Goal: Task Accomplishment & Management: Manage account settings

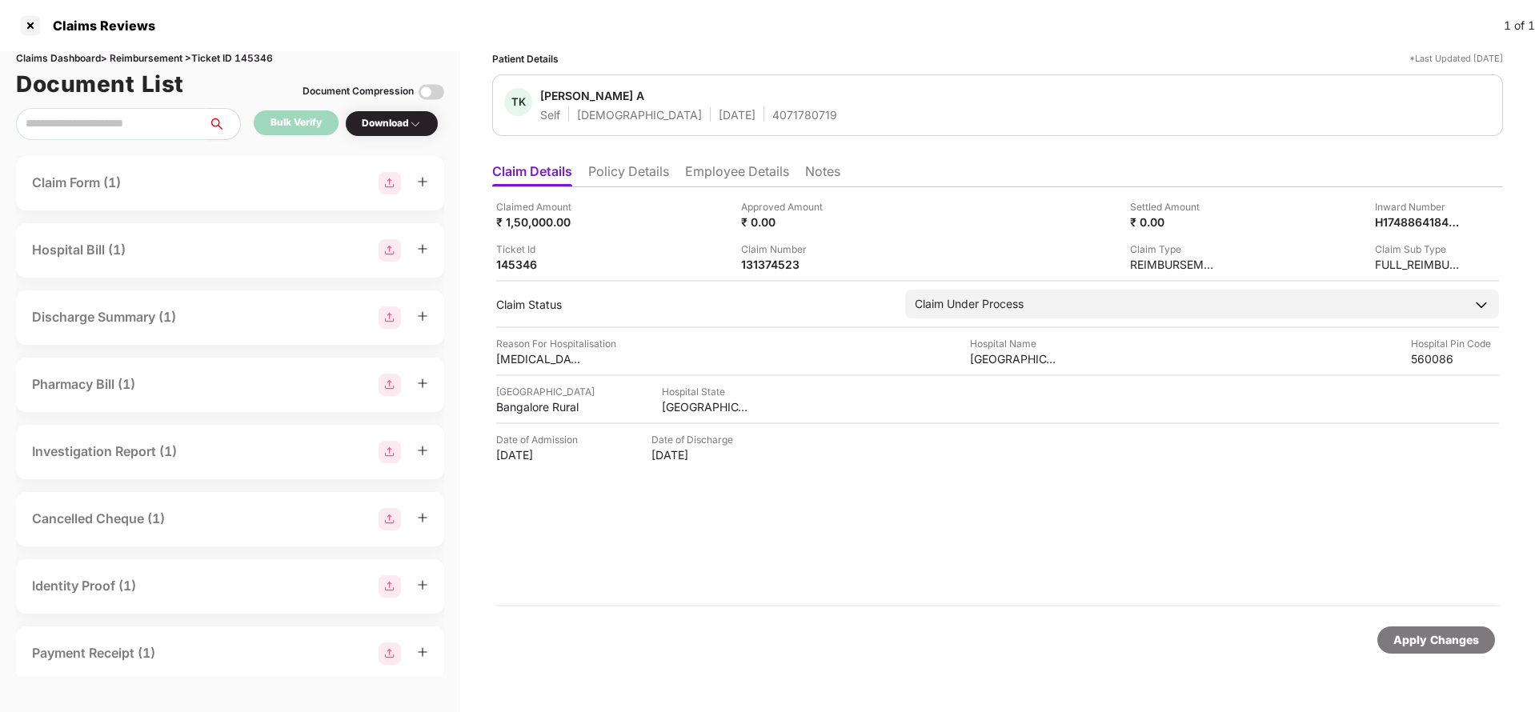
click at [254, 47] on div "Claims Reviews 1 of 1" at bounding box center [767, 25] width 1535 height 51
click at [255, 53] on div "Claims Dashboard > Reimbursement > Ticket ID 145346" at bounding box center [230, 58] width 428 height 15
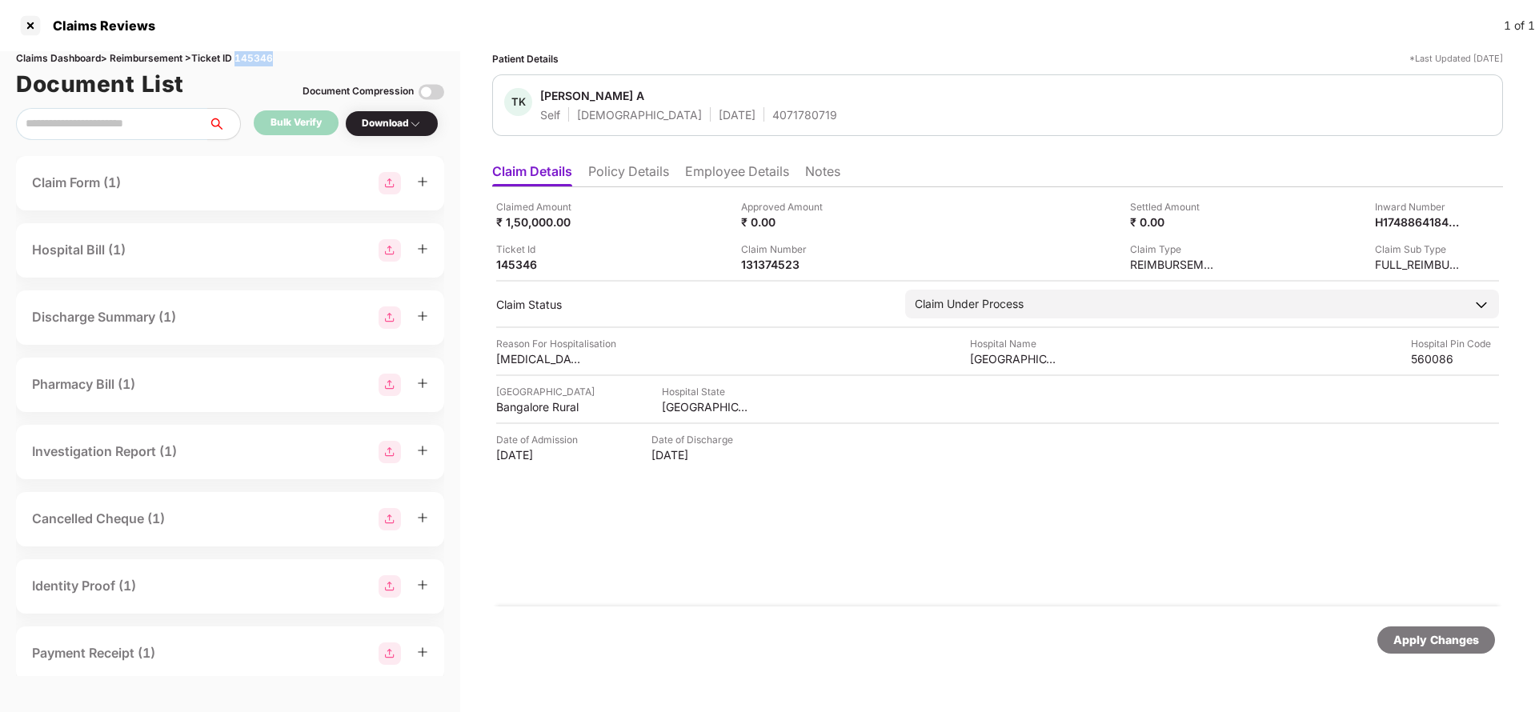
copy div "145346"
click at [1443, 642] on div "Apply Changes" at bounding box center [1436, 640] width 86 height 18
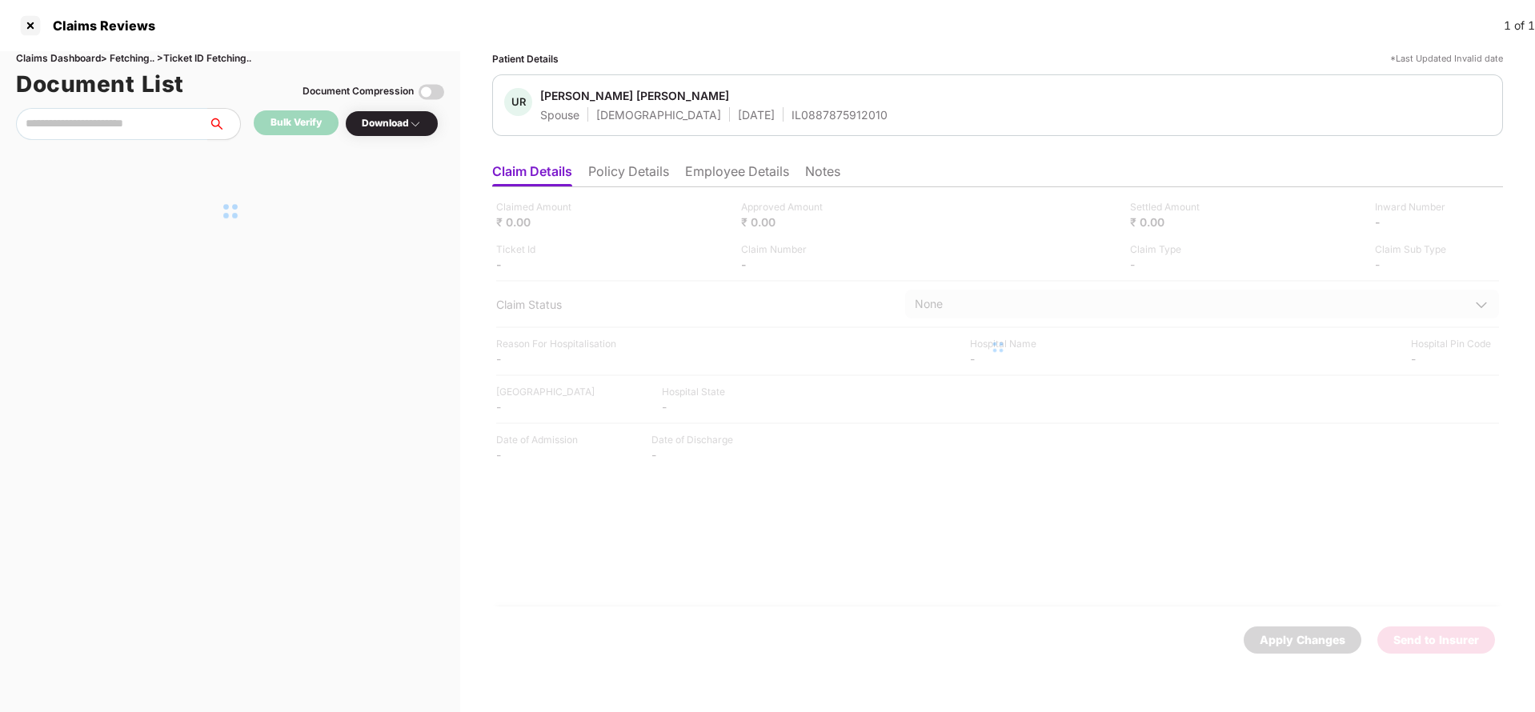
click at [633, 177] on li "Policy Details" at bounding box center [628, 174] width 81 height 23
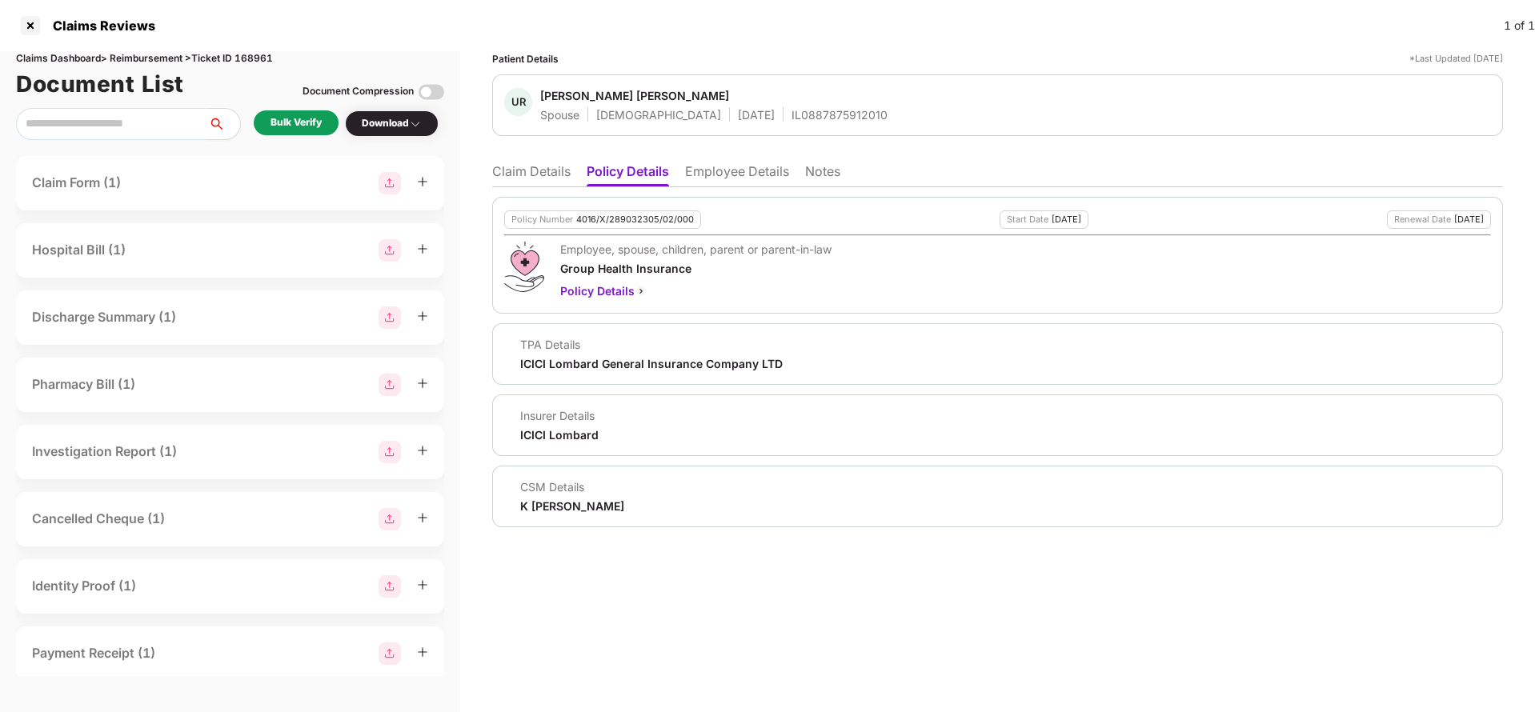
click at [618, 218] on div "4016/X/289032305/02/000" at bounding box center [635, 219] width 118 height 10
copy div "4016/X/289032305/02/000"
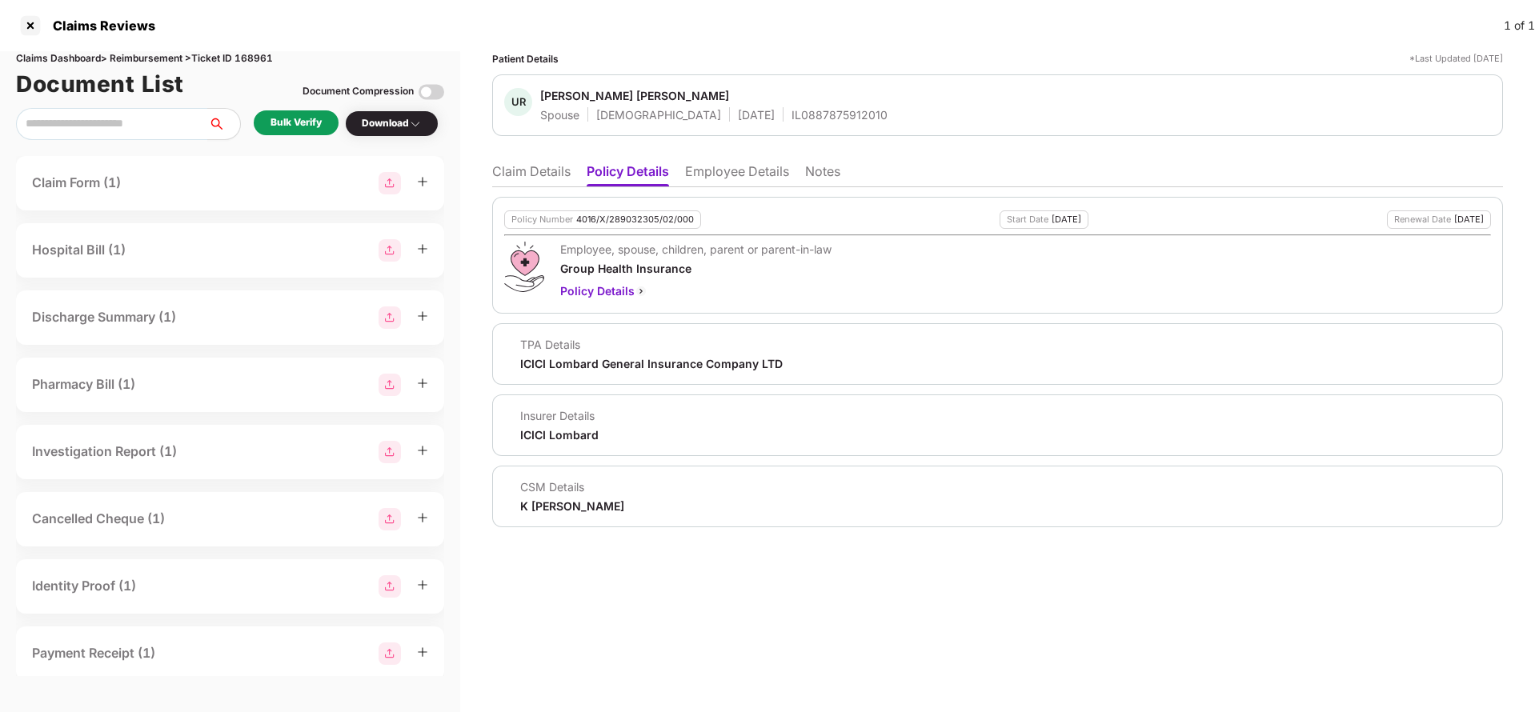
click at [791, 112] on div "IL0887875912010" at bounding box center [839, 114] width 96 height 15
copy div "IL0887875912010"
click at [759, 160] on ul "Claim Details Policy Details Employee Details Notes" at bounding box center [997, 171] width 1011 height 32
drag, startPoint x: 752, startPoint y: 159, endPoint x: 738, endPoint y: 171, distance: 18.1
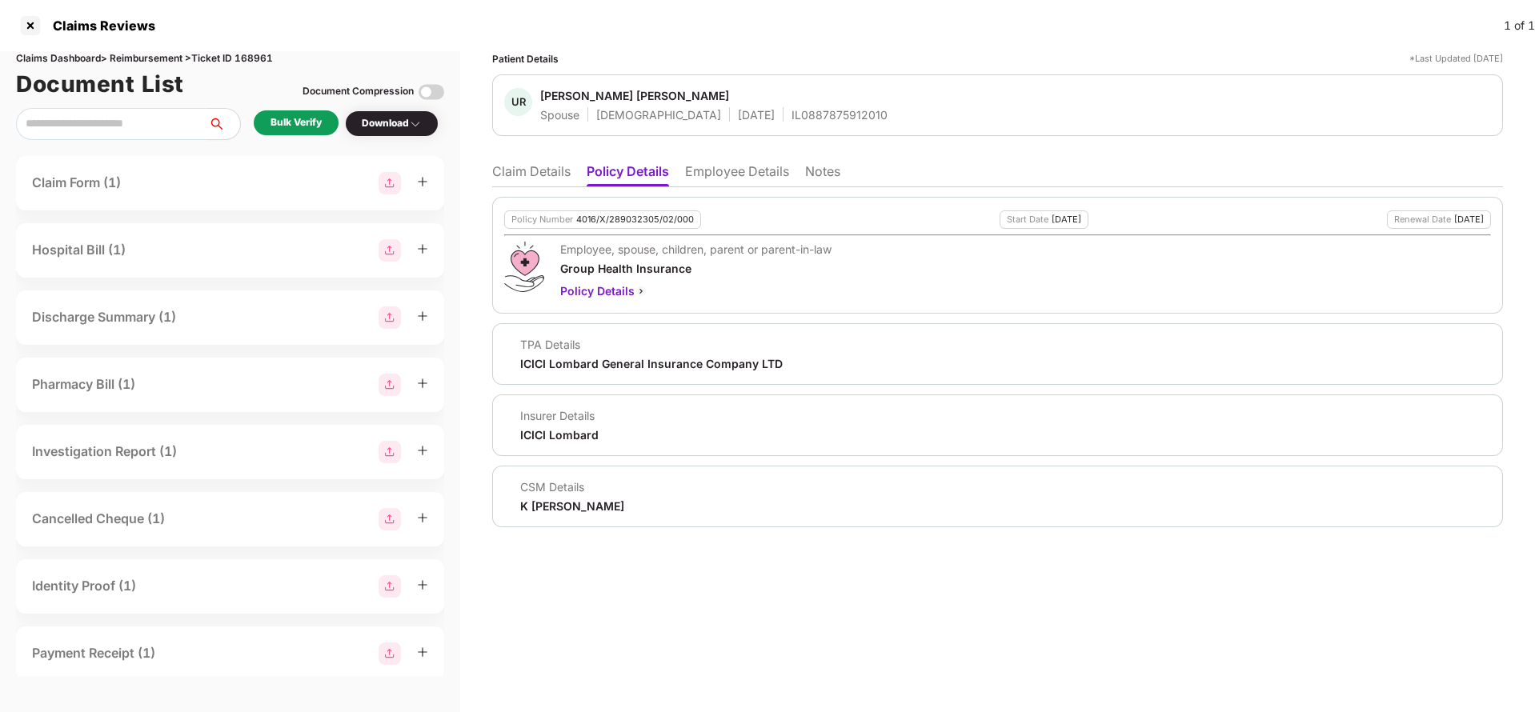
click at [750, 160] on ul "Claim Details Policy Details Employee Details Notes" at bounding box center [997, 171] width 1011 height 32
click at [738, 171] on li "Employee Details" at bounding box center [737, 174] width 104 height 23
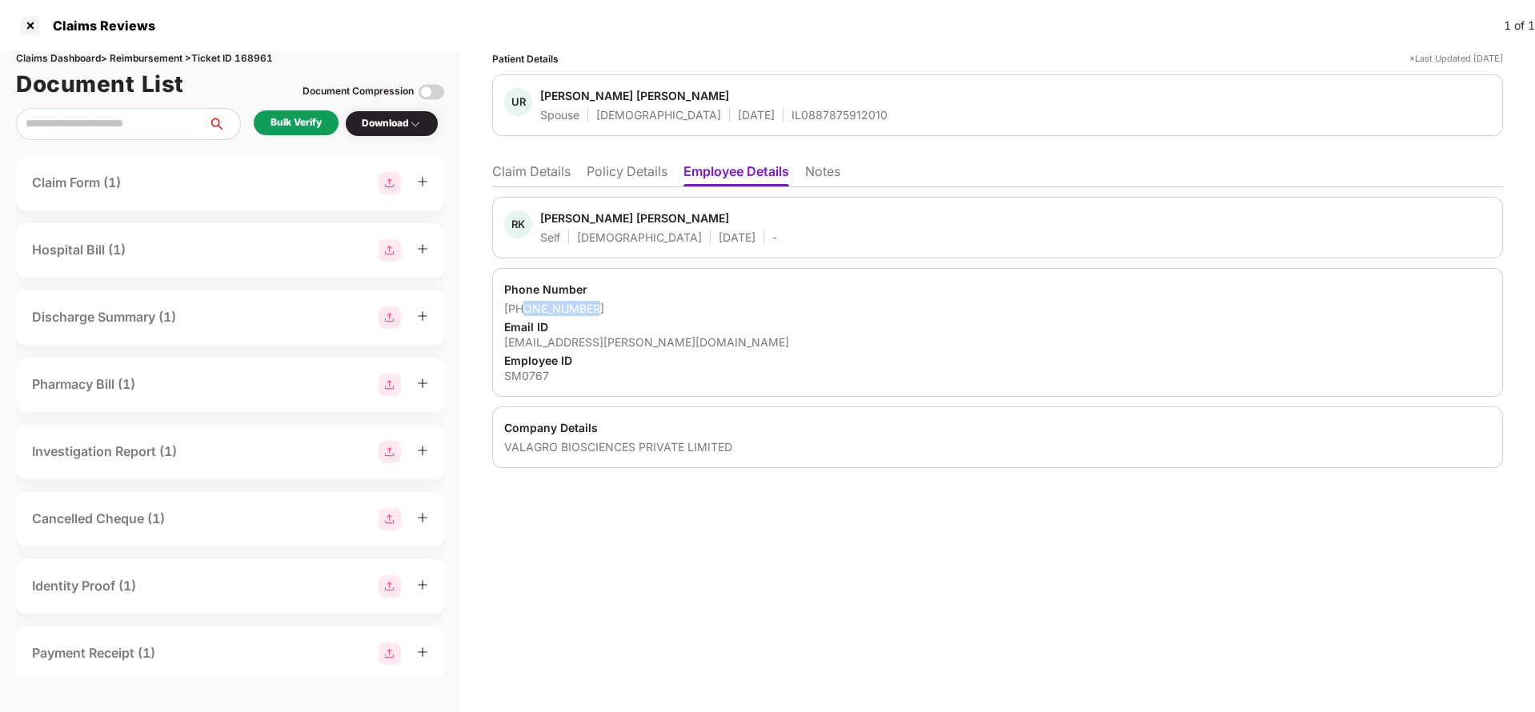
drag, startPoint x: 523, startPoint y: 306, endPoint x: 661, endPoint y: 304, distance: 137.6
click at [661, 304] on div "[PHONE_NUMBER]" at bounding box center [997, 308] width 987 height 15
copy div "9421247087"
click at [530, 177] on li "Claim Details" at bounding box center [531, 174] width 78 height 23
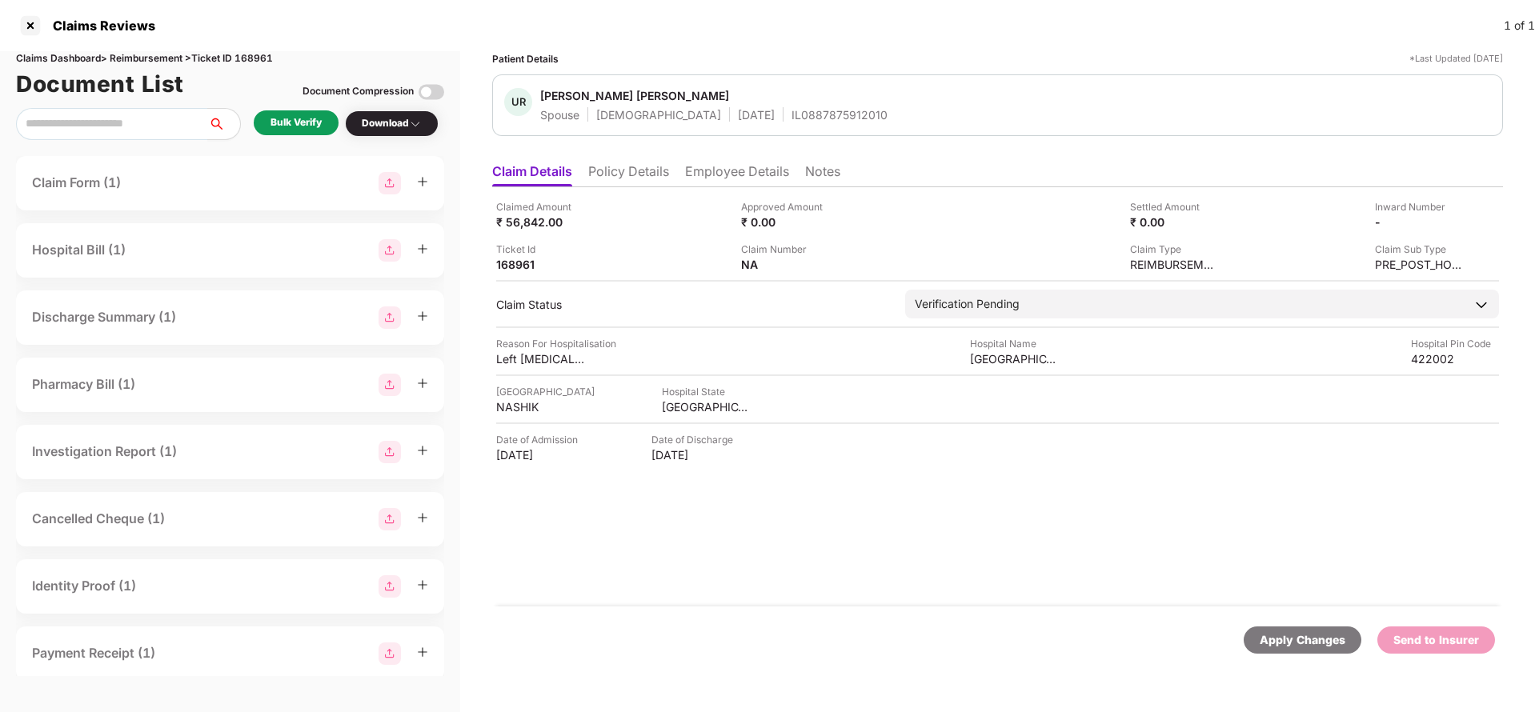
click at [514, 230] on div "Claimed Amount ₹ 56,842.00 Approved Amount ₹ 0.00 Settled Amount ₹ 0.00 Inward …" at bounding box center [997, 235] width 1003 height 73
copy div "56,842"
click at [1003, 359] on div "[GEOGRAPHIC_DATA]" at bounding box center [1014, 358] width 88 height 15
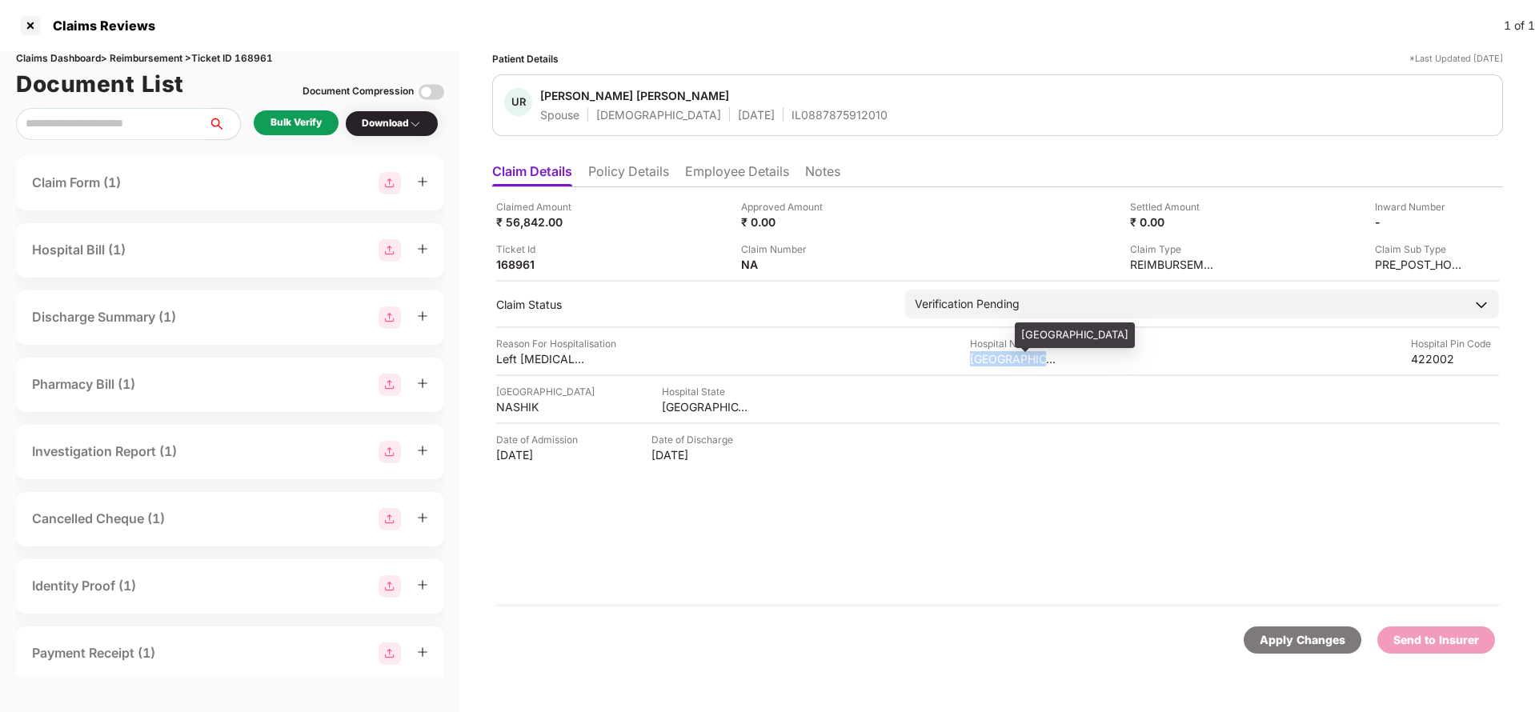
click at [1003, 359] on div "[GEOGRAPHIC_DATA]" at bounding box center [1014, 358] width 88 height 15
copy div "[GEOGRAPHIC_DATA]"
click at [291, 117] on div "Bulk Verify" at bounding box center [295, 122] width 51 height 15
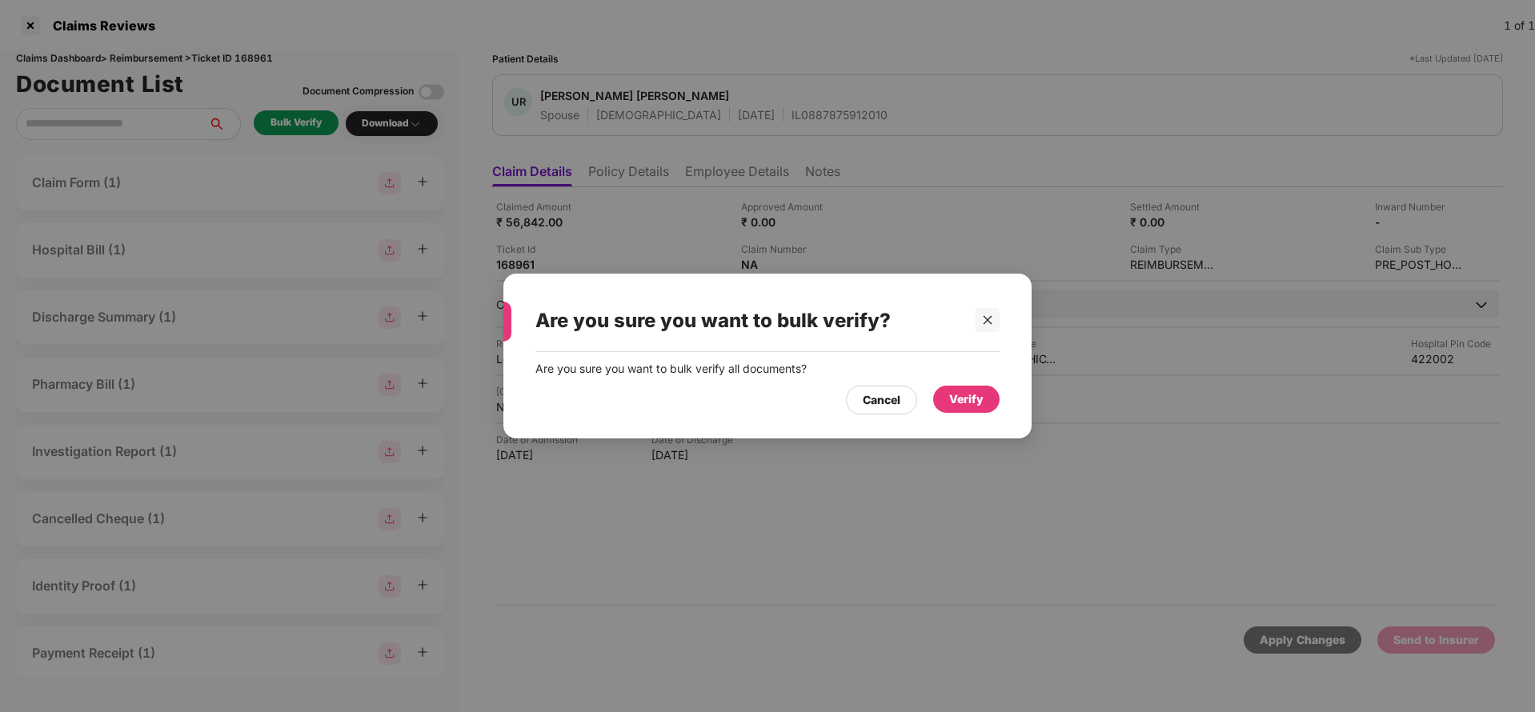
click at [967, 393] on div "Verify" at bounding box center [966, 399] width 34 height 18
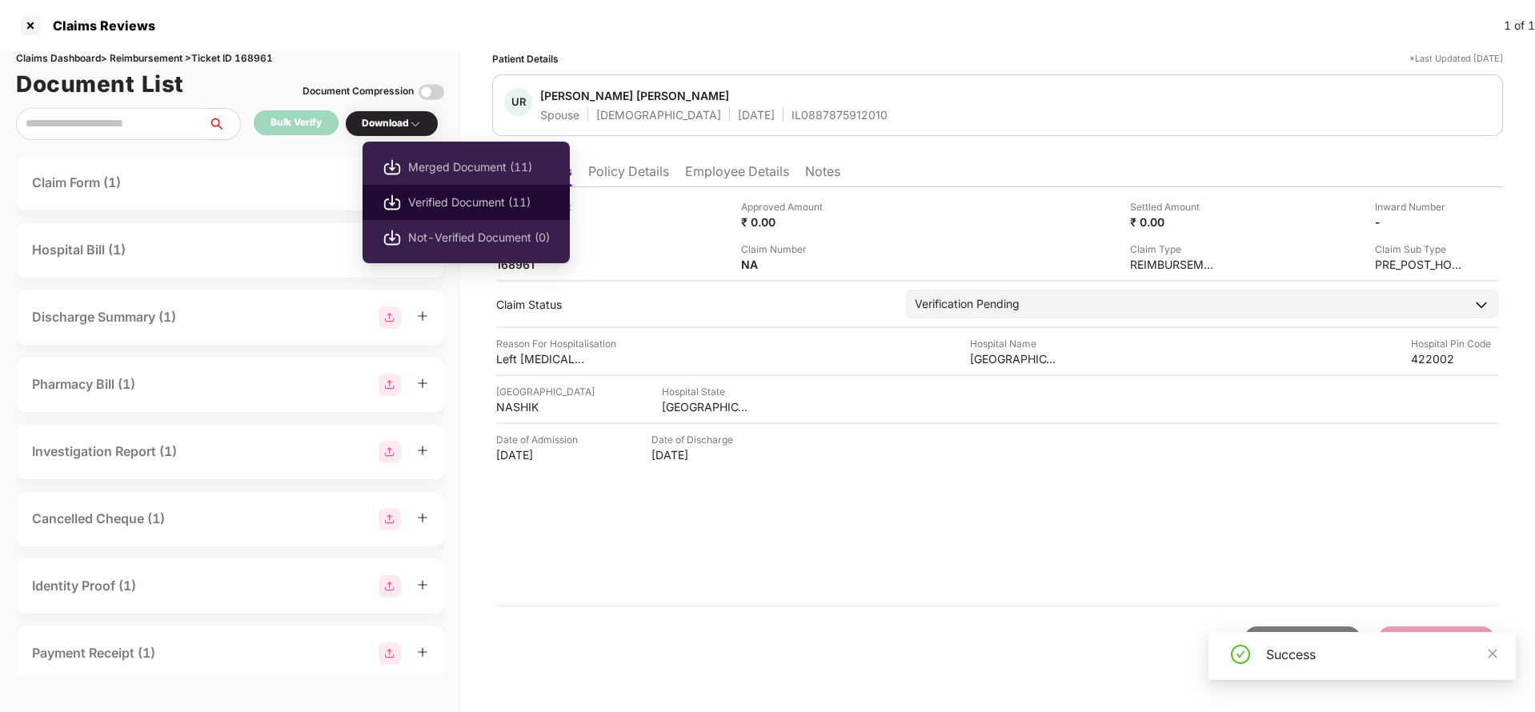
click at [438, 202] on span "Verified Document (11)" at bounding box center [479, 203] width 142 height 18
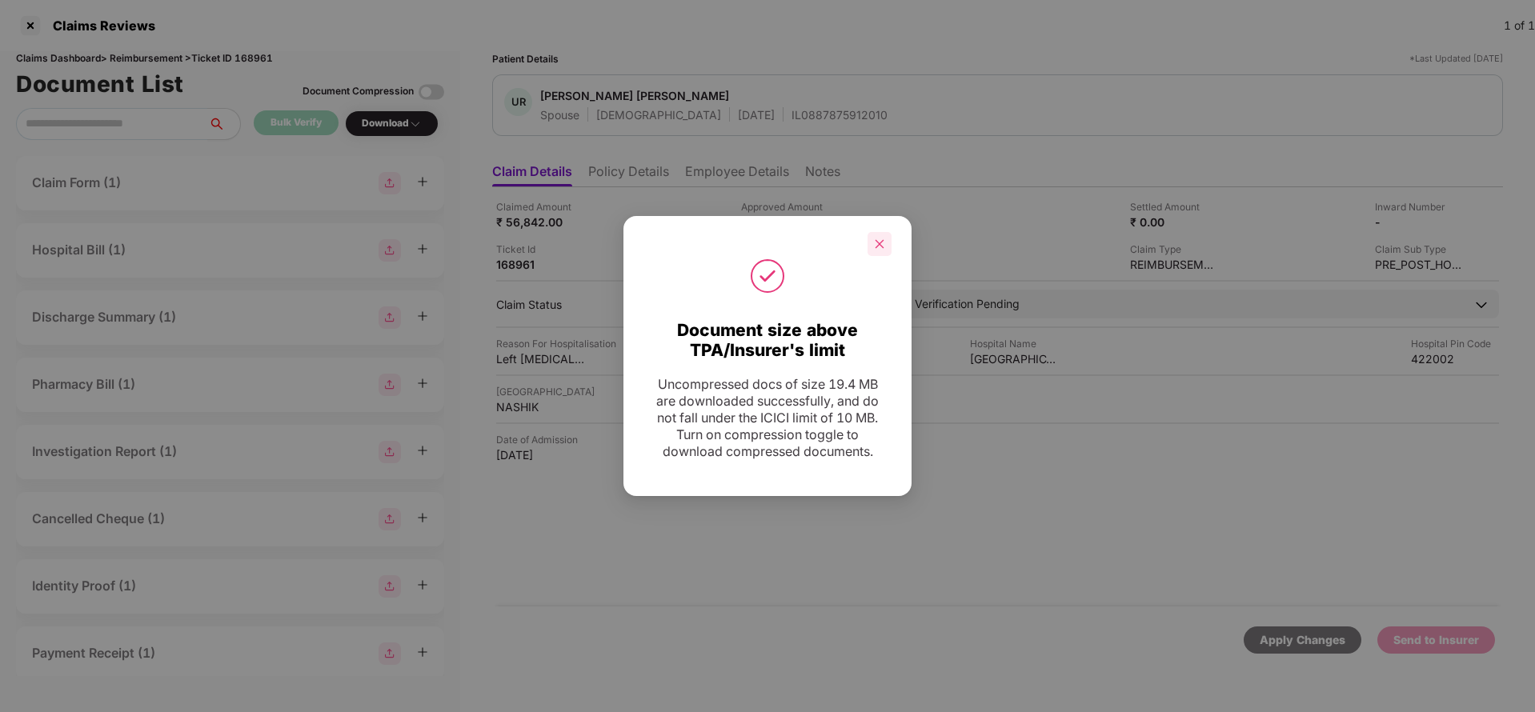
click at [881, 246] on icon "close" at bounding box center [879, 243] width 11 height 11
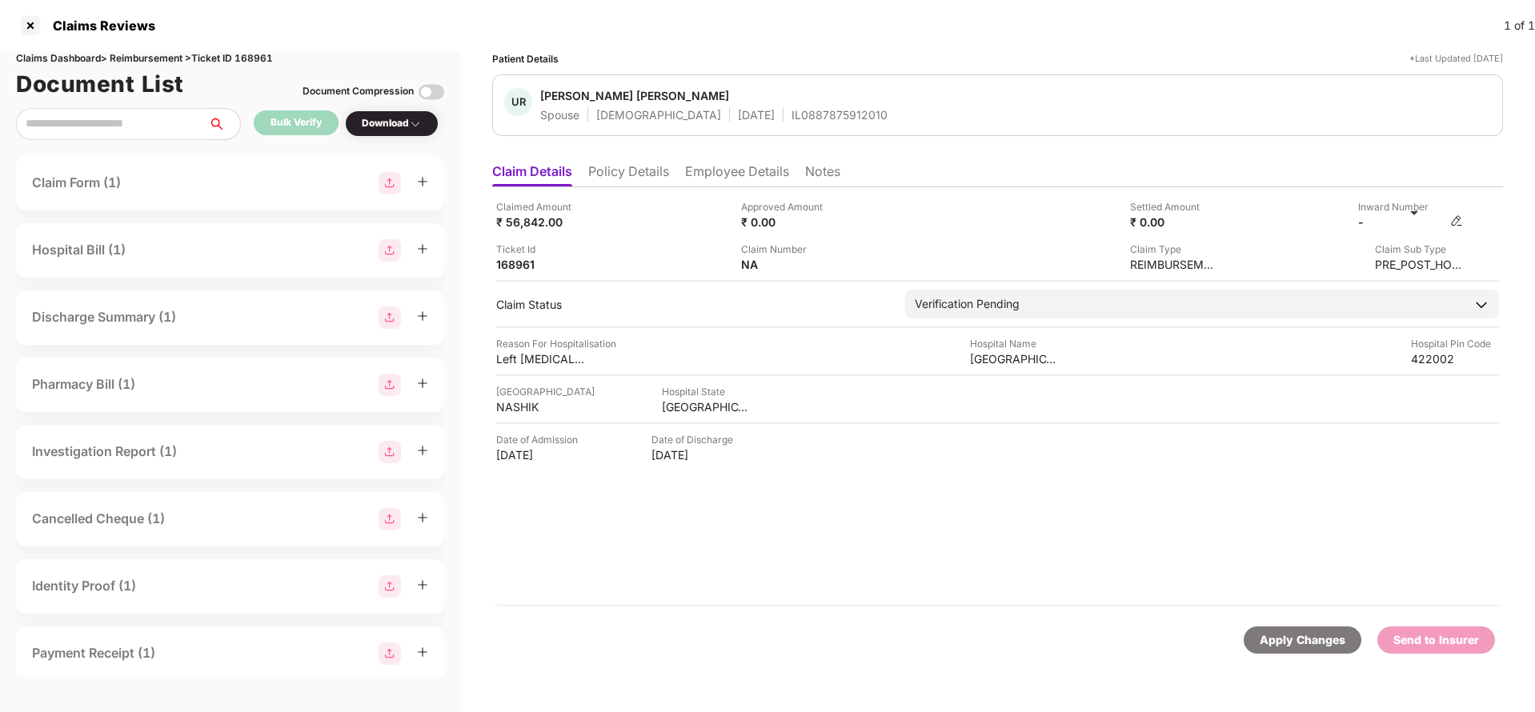
click at [1457, 228] on div "-" at bounding box center [1410, 221] width 105 height 15
click at [1457, 219] on img at bounding box center [1456, 220] width 13 height 13
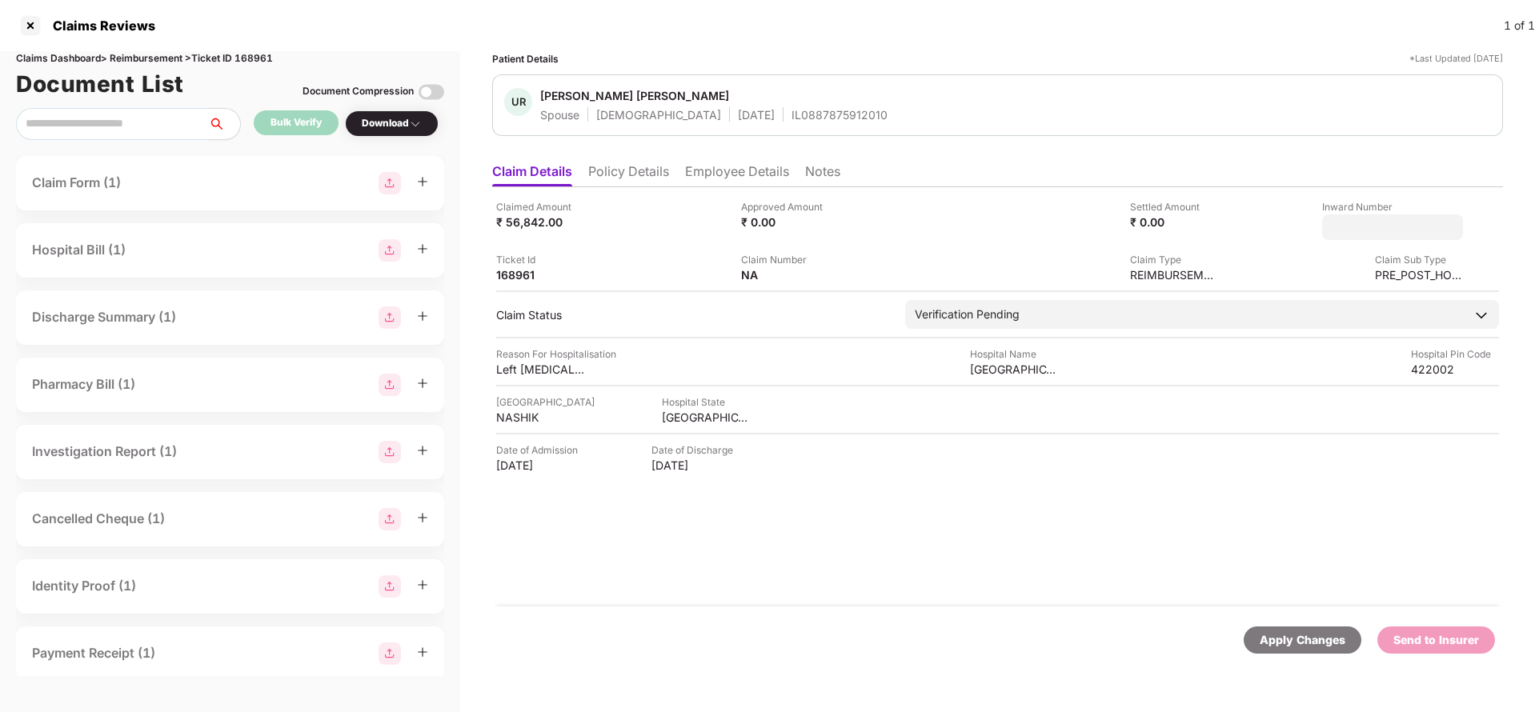
type input "**********"
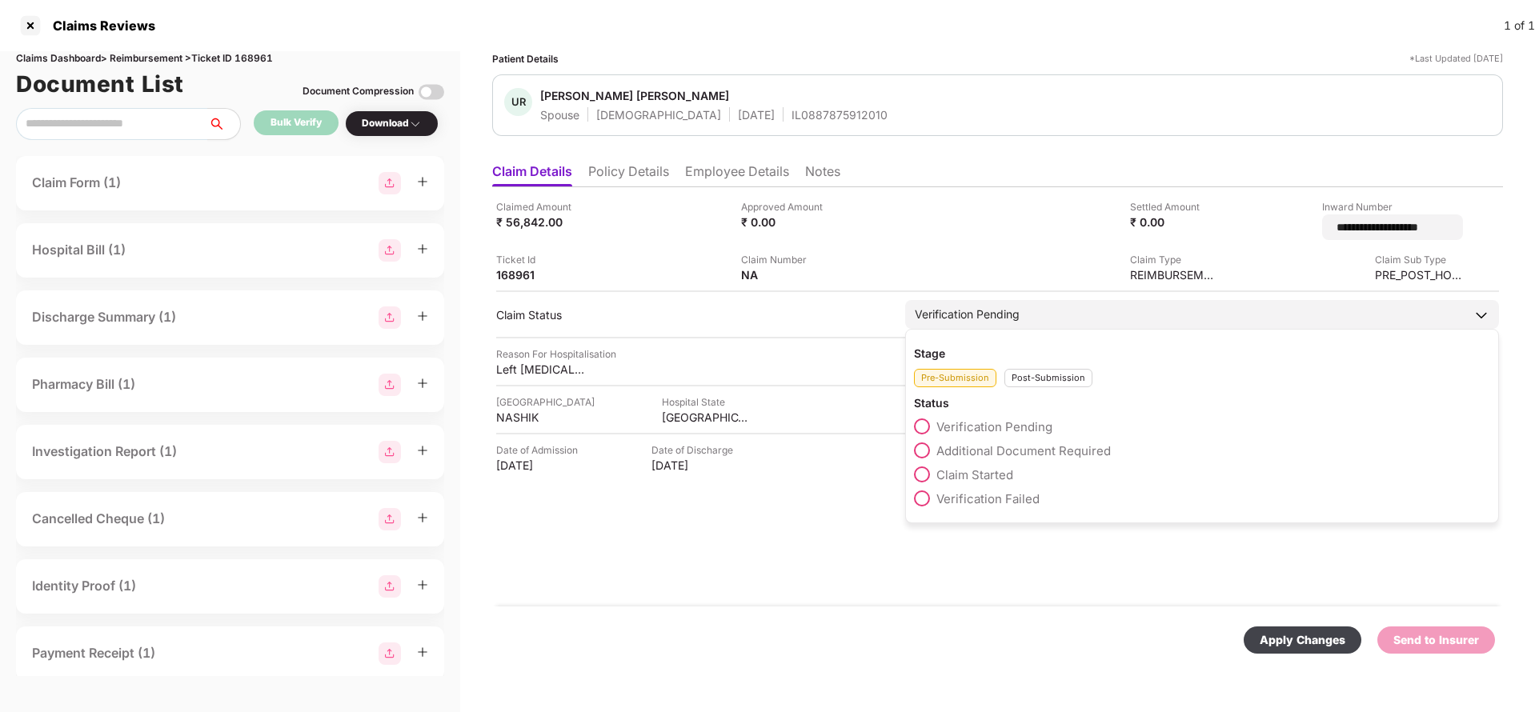
click at [946, 325] on div "Verification Pending Stage Pre-Submission Post-Submission Status Verification P…" at bounding box center [1202, 314] width 594 height 29
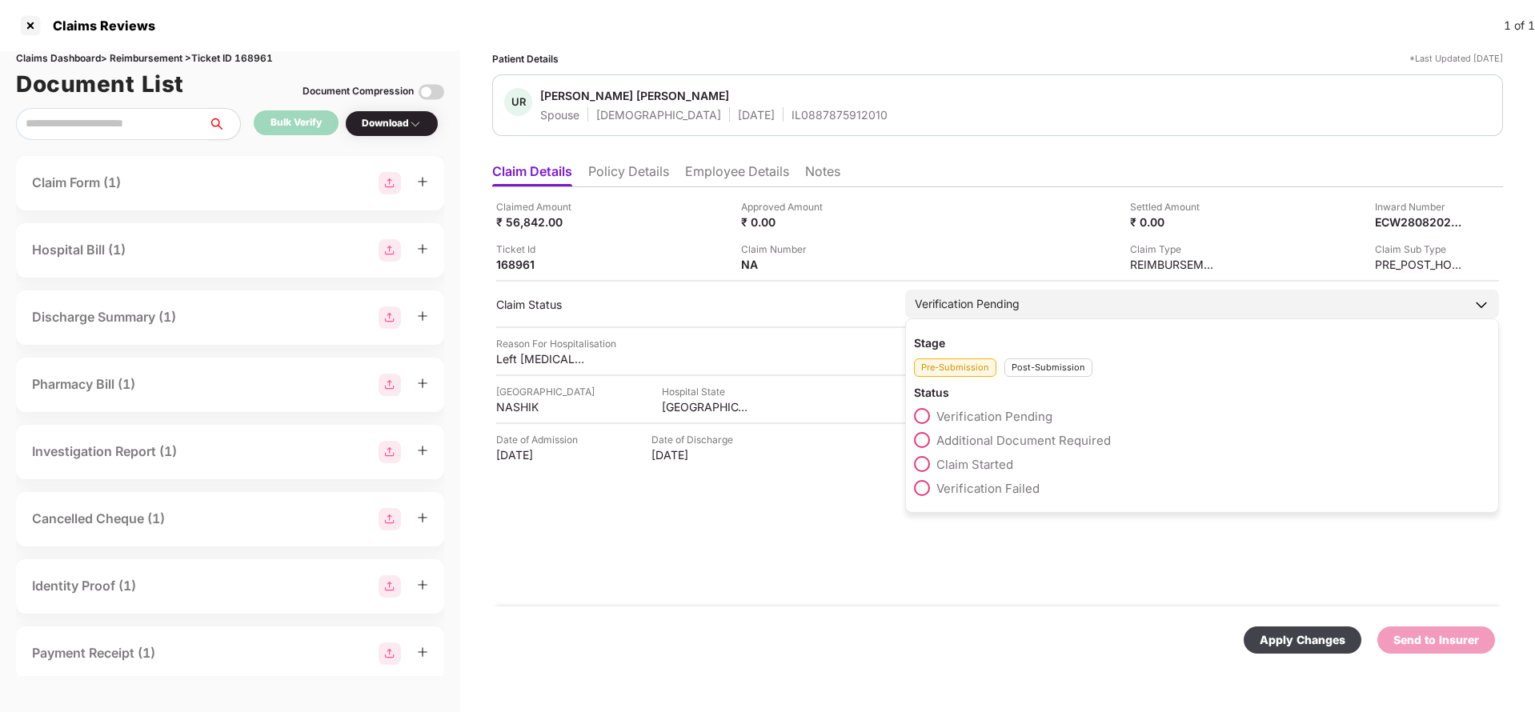
click at [1055, 369] on div "Post-Submission" at bounding box center [1048, 367] width 88 height 18
click at [1000, 442] on span "Claim Under Process" at bounding box center [996, 440] width 121 height 15
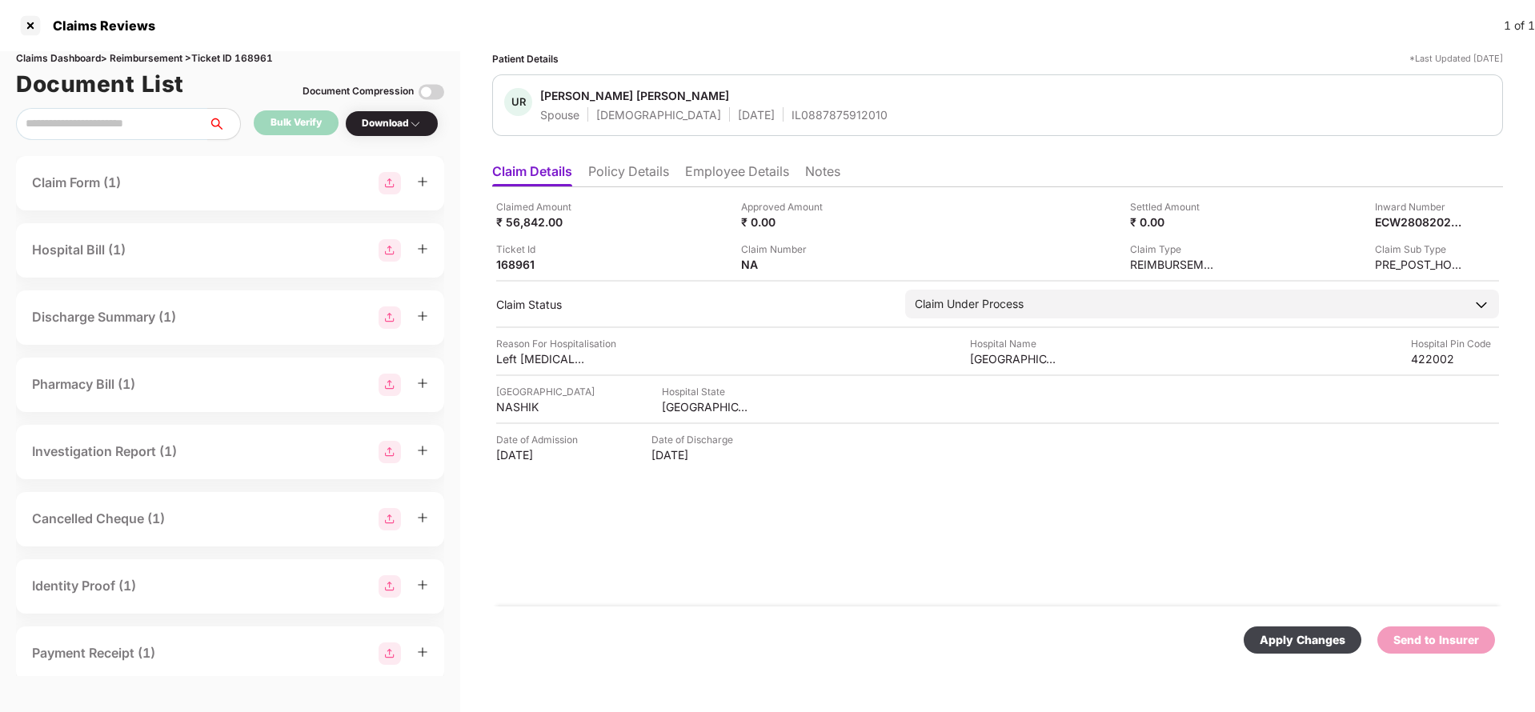
click at [1318, 640] on div "Apply Changes" at bounding box center [1302, 640] width 86 height 18
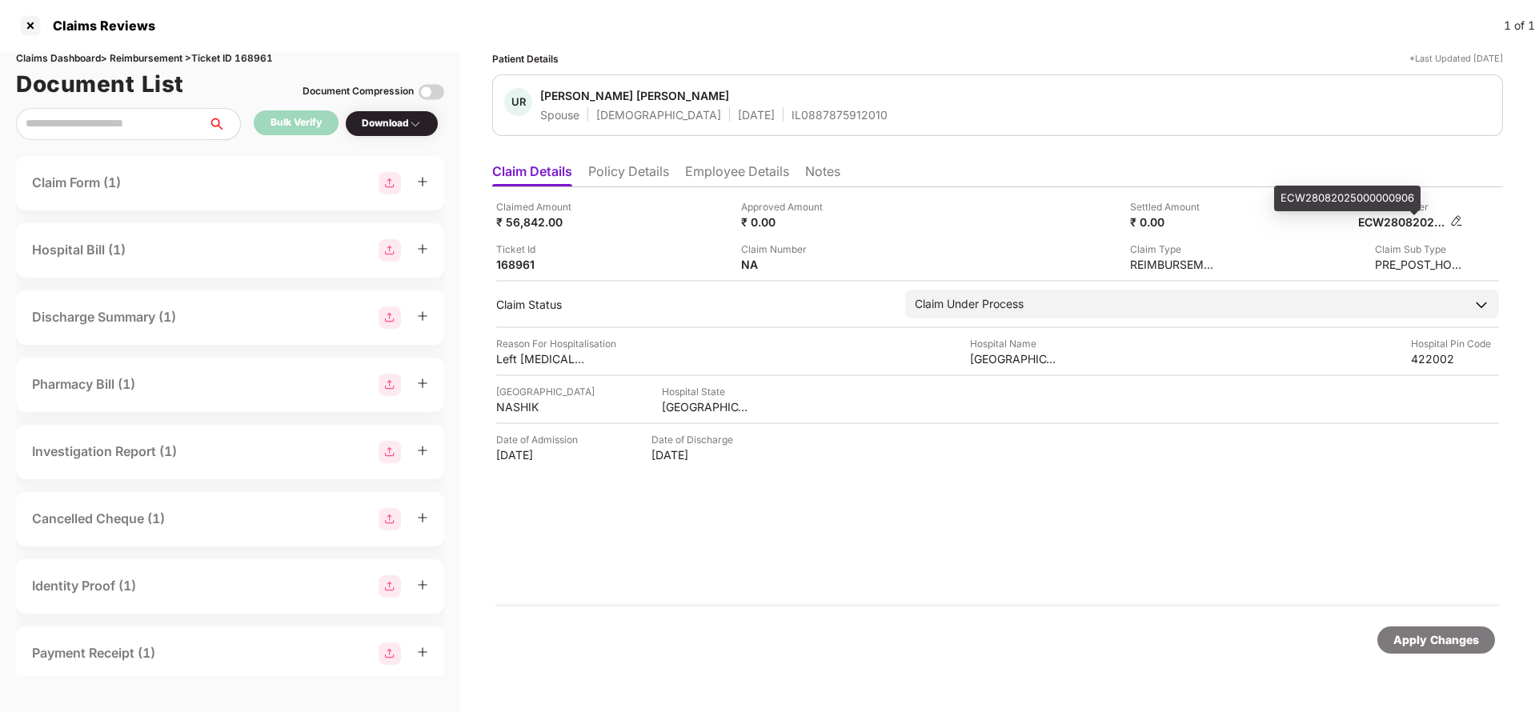
click at [1403, 222] on div "ECW28082025000000906" at bounding box center [1402, 221] width 88 height 15
copy div "ECW28082025000000906"
click at [755, 104] on span "[PERSON_NAME] [PERSON_NAME]" at bounding box center [713, 97] width 347 height 19
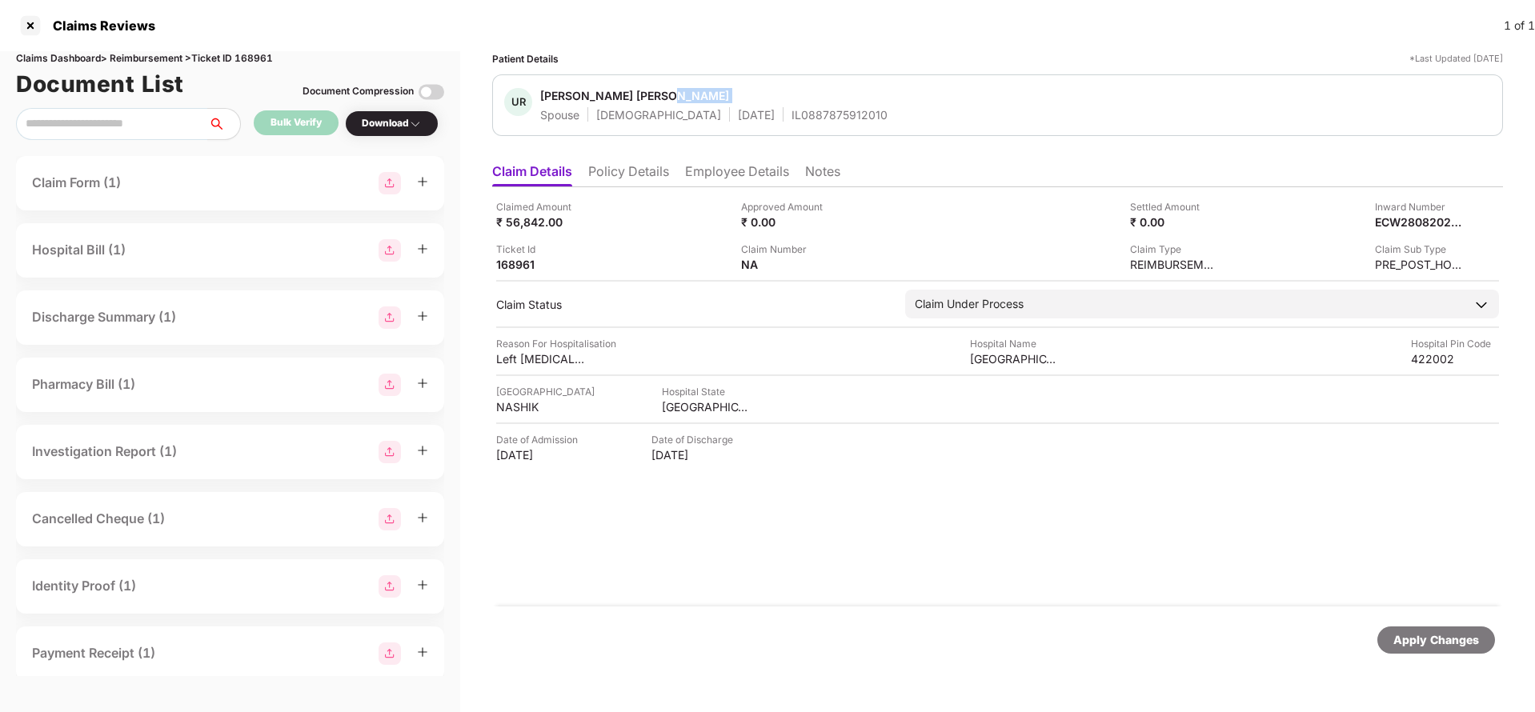
click at [755, 104] on span "[PERSON_NAME] [PERSON_NAME]" at bounding box center [713, 97] width 347 height 19
click at [791, 120] on div "IL0887875912010" at bounding box center [839, 114] width 96 height 15
copy div "IL0887875912010"
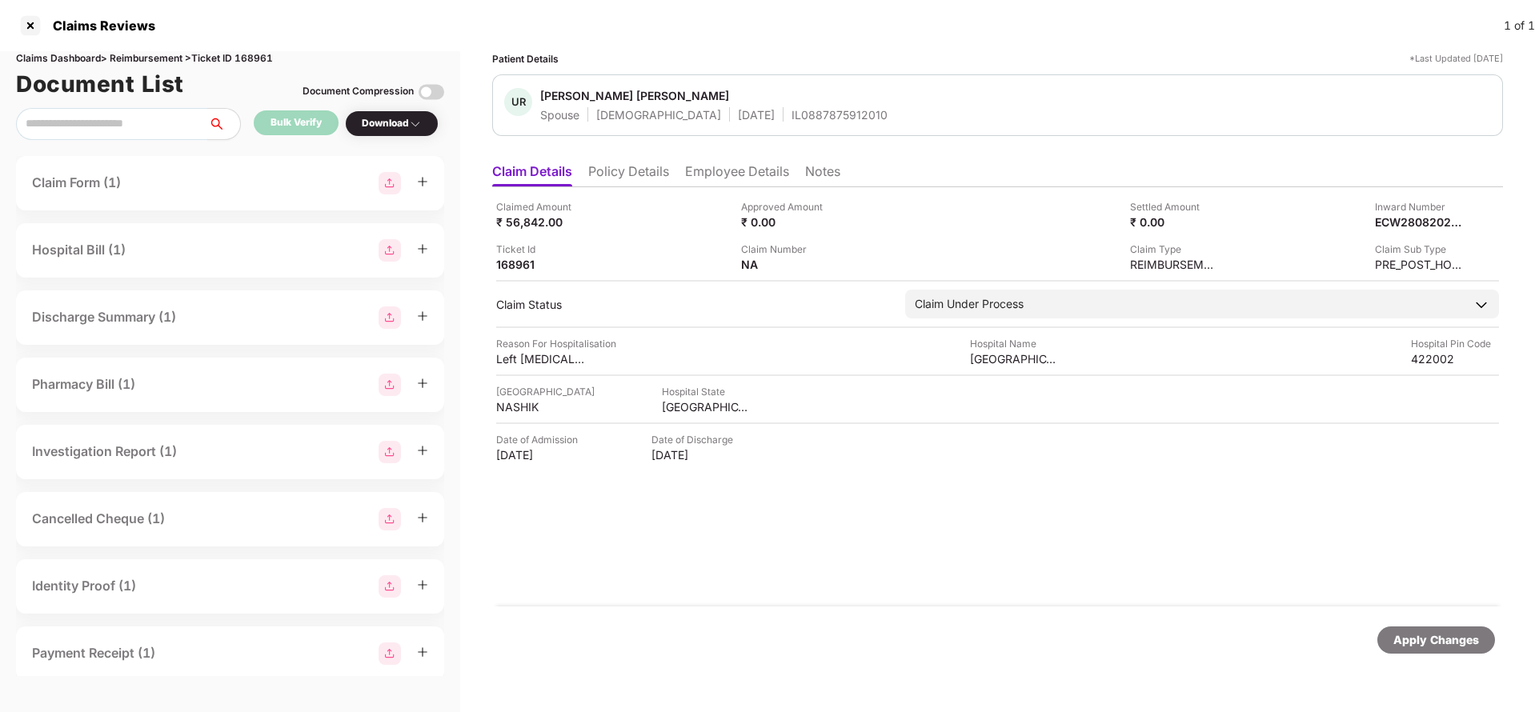
click at [1443, 637] on div "Apply Changes" at bounding box center [1436, 640] width 86 height 18
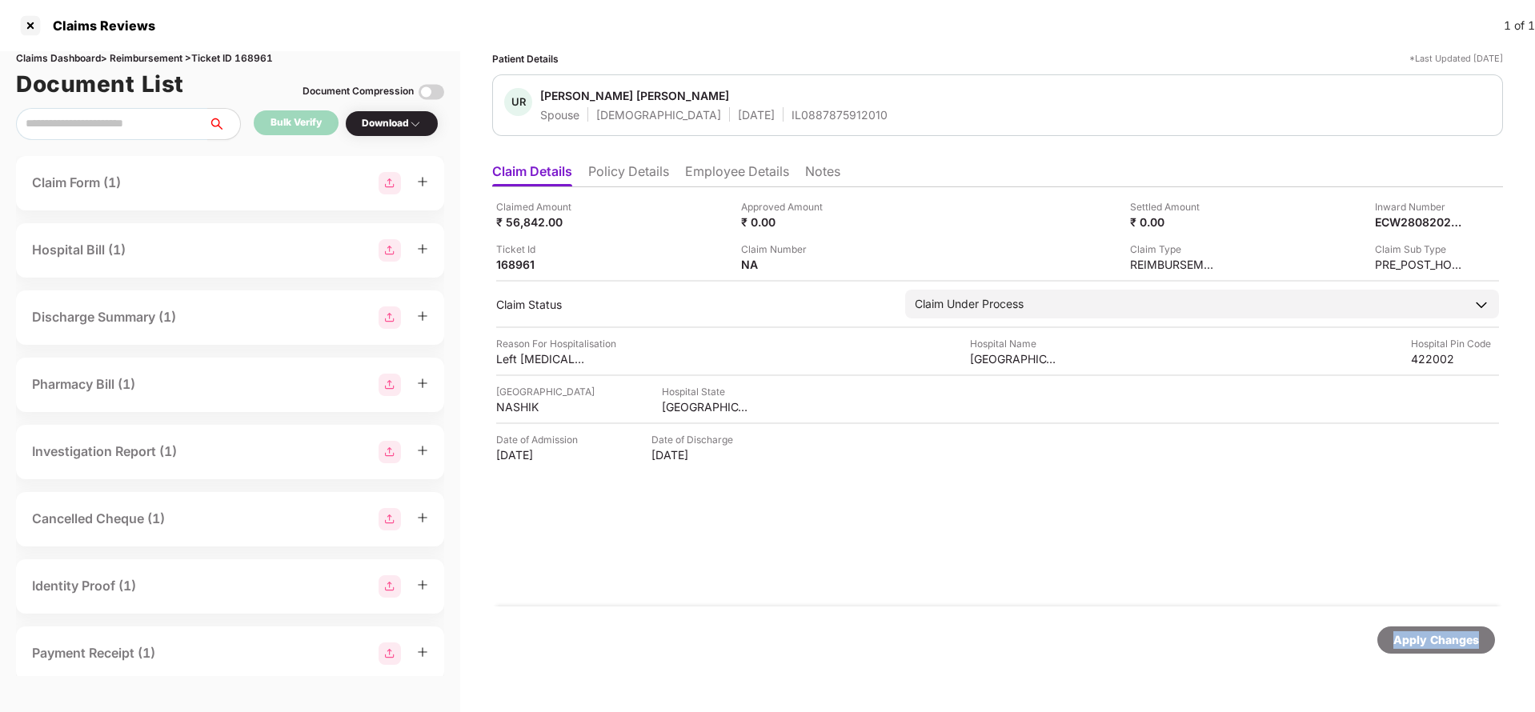
click at [1443, 637] on div "Apply Changes" at bounding box center [1436, 640] width 86 height 18
click at [265, 58] on div "Claims Dashboard > Reimbursement > Ticket ID 168961" at bounding box center [230, 58] width 428 height 15
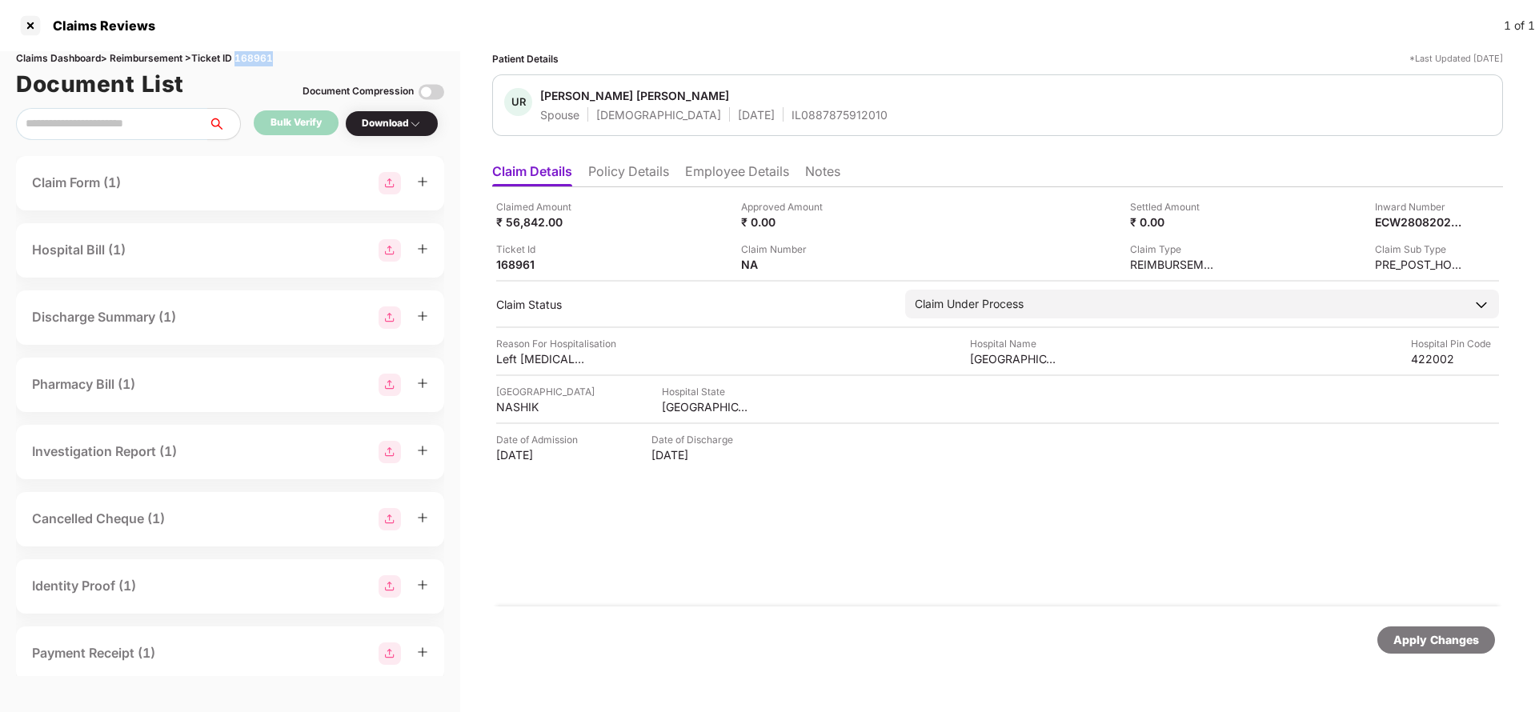
copy div "168961"
click at [1418, 640] on div "Apply Changes" at bounding box center [1436, 640] width 86 height 18
